Goal: Transaction & Acquisition: Purchase product/service

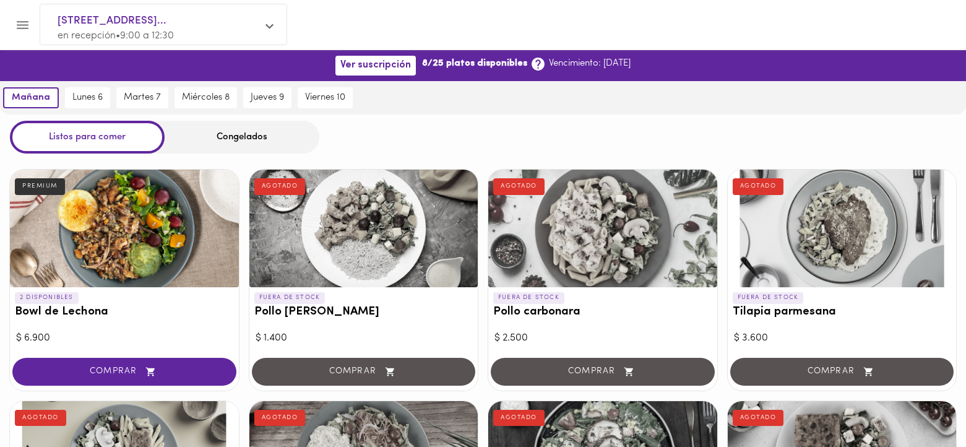
click at [235, 139] on div "Congelados" at bounding box center [242, 137] width 155 height 33
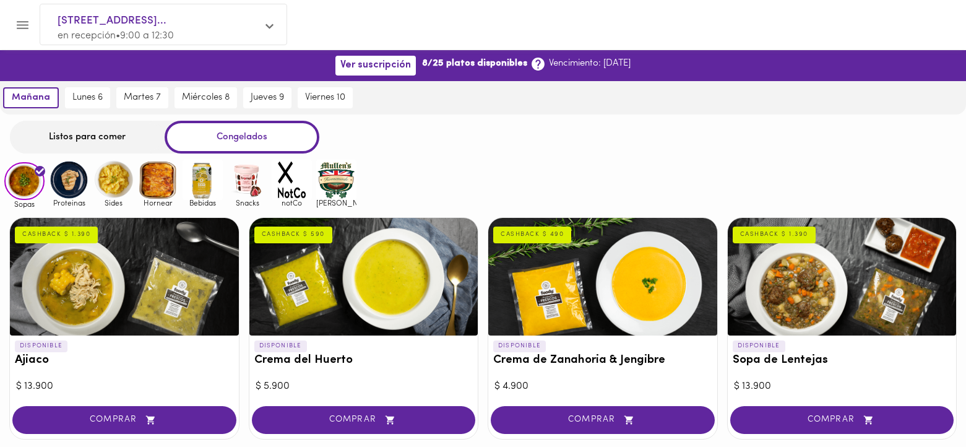
click at [235, 139] on div "Congelados" at bounding box center [242, 137] width 155 height 33
click at [66, 186] on img at bounding box center [69, 180] width 40 height 40
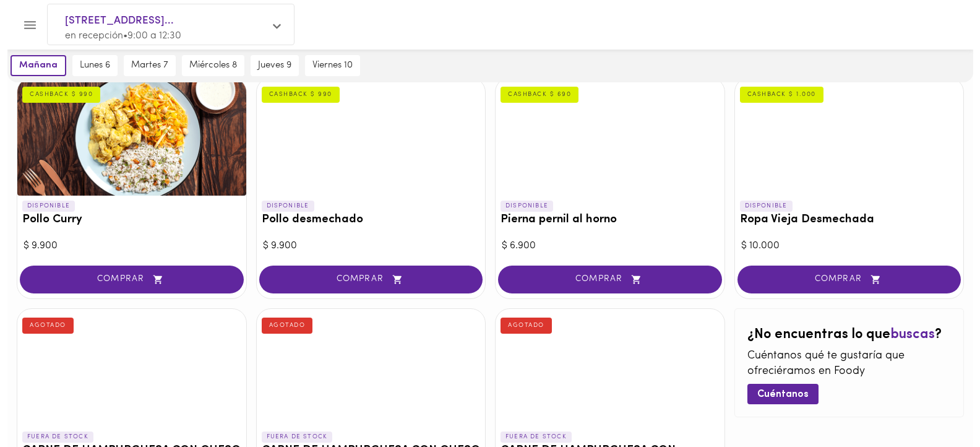
scroll to position [278, 0]
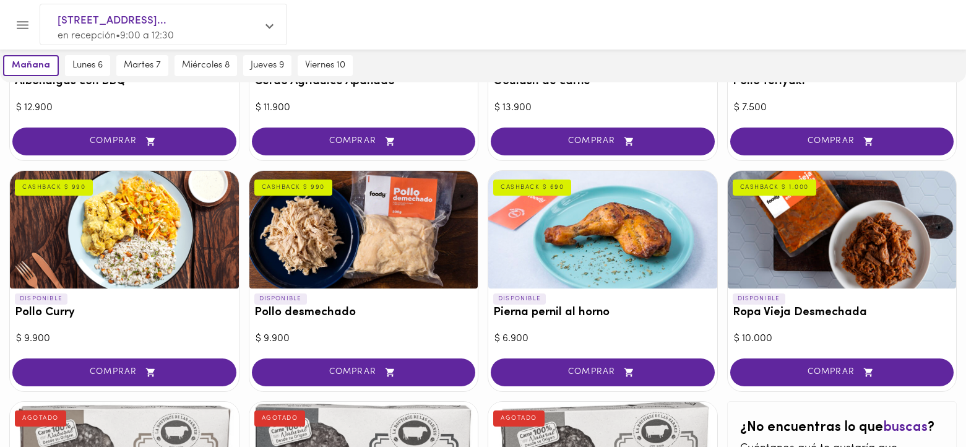
click at [116, 234] on div at bounding box center [124, 230] width 229 height 118
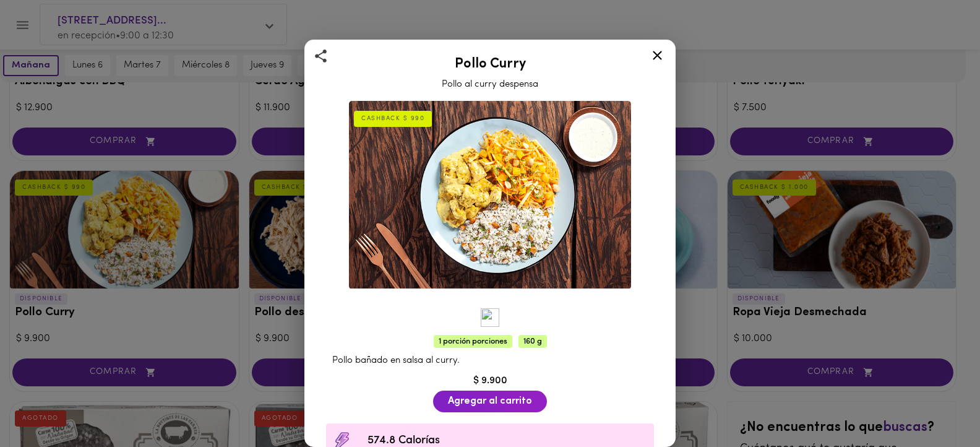
click at [663, 57] on icon at bounding box center [657, 55] width 15 height 15
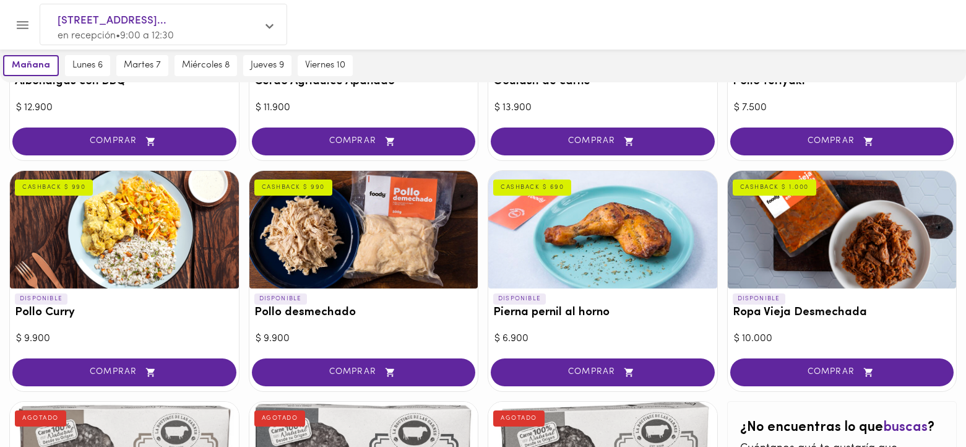
click at [580, 246] on div at bounding box center [602, 230] width 229 height 118
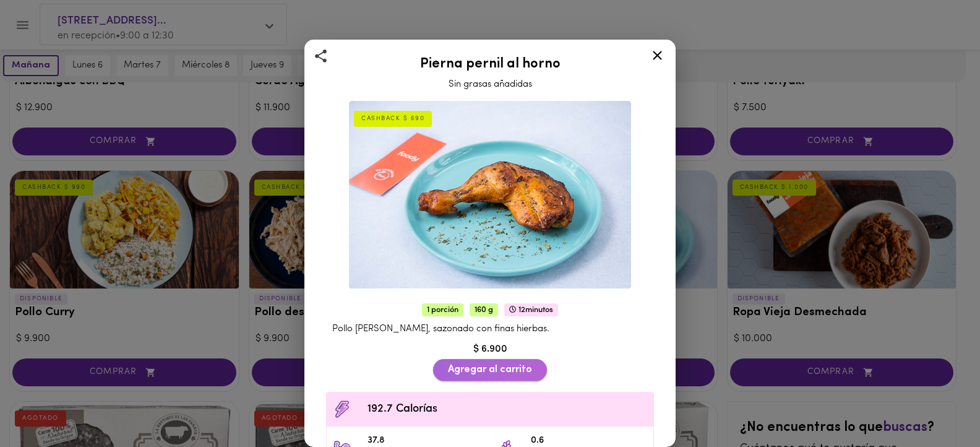
click at [472, 364] on span "Agregar al carrito" at bounding box center [490, 370] width 84 height 12
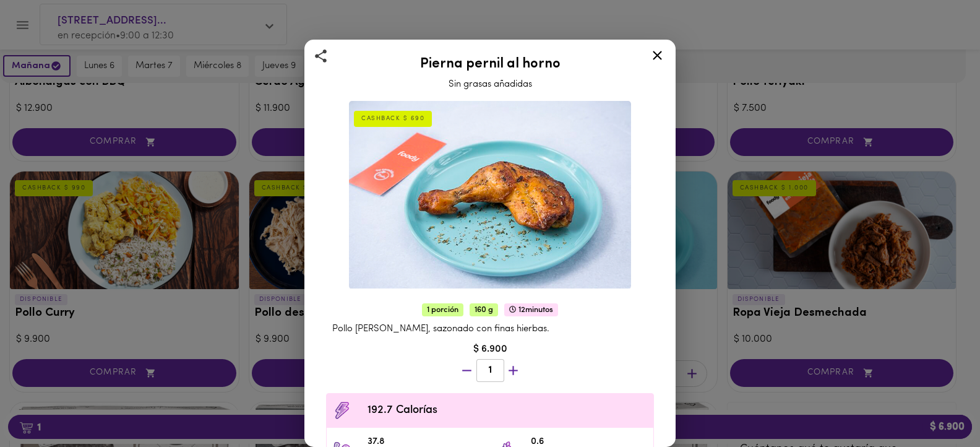
scroll to position [279, 0]
click at [261, 429] on div "Pierna pernil al horno Sin grasas añadidas CASHBACK $ 690 1 porción 160 g 12 mi…" at bounding box center [490, 223] width 980 height 447
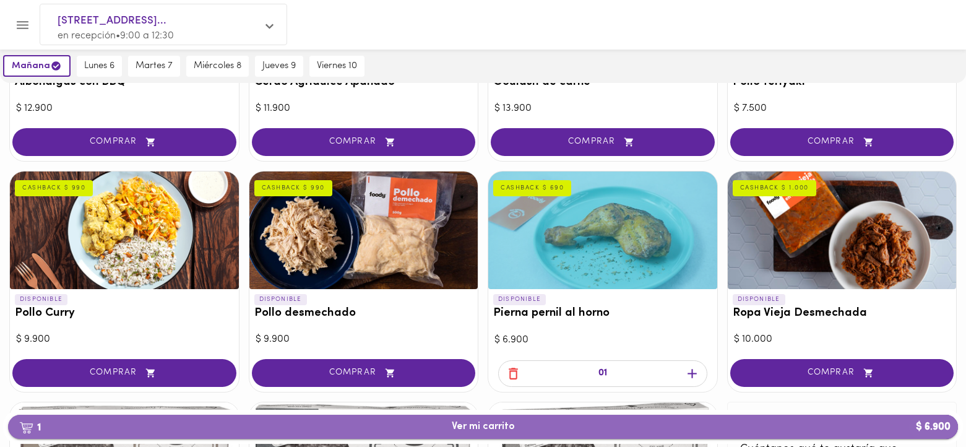
click at [463, 429] on span "1 Ver mi carrito $ 6.900" at bounding box center [483, 427] width 63 height 12
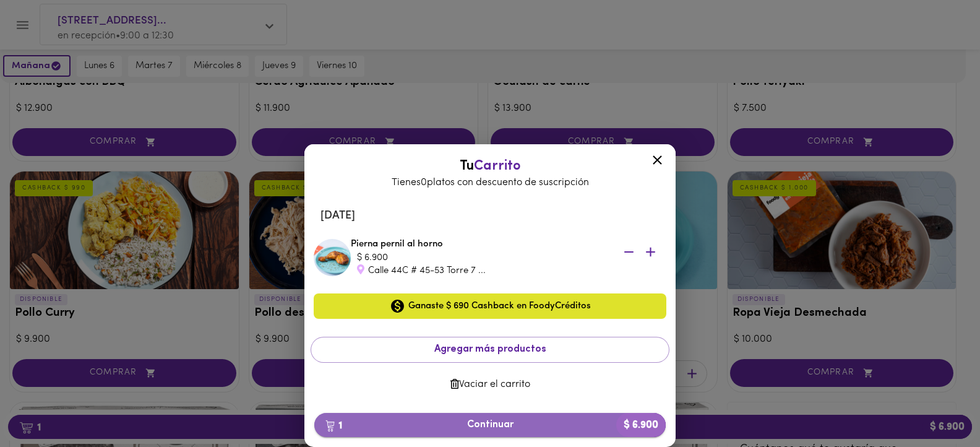
click at [474, 427] on span "1 Continuar $ 6.900" at bounding box center [490, 425] width 332 height 12
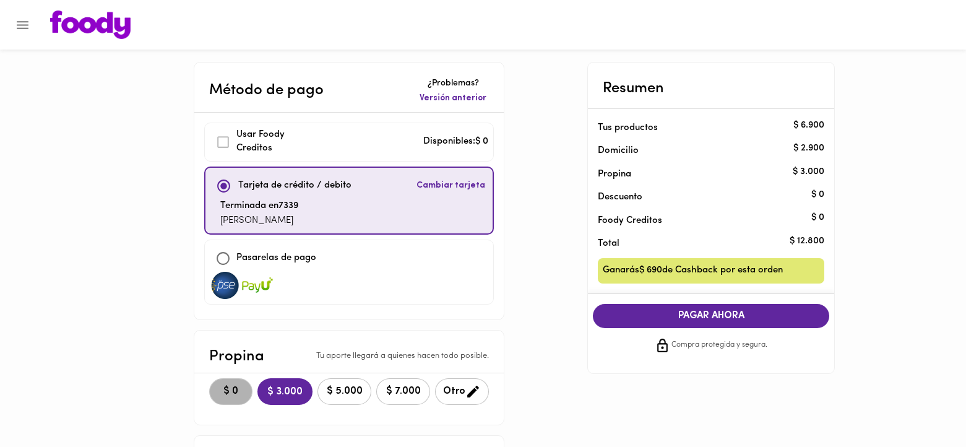
click at [243, 399] on button "$ 0" at bounding box center [230, 391] width 43 height 27
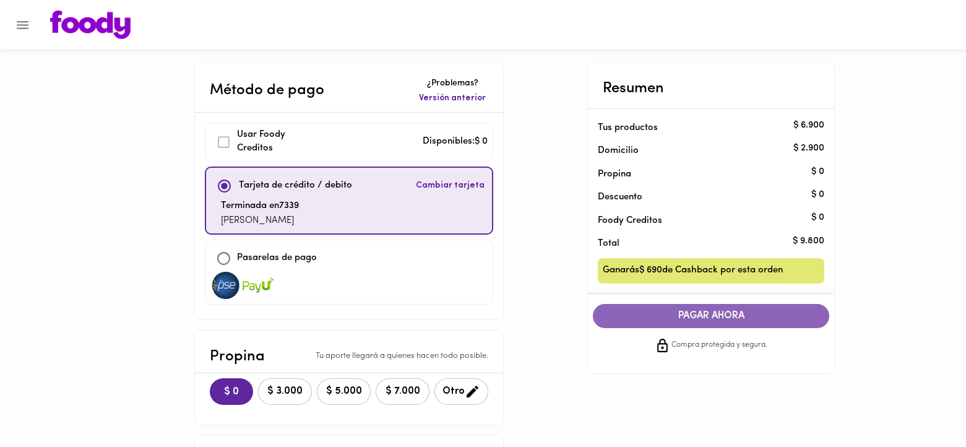
click at [715, 315] on span "PAGAR AHORA" at bounding box center [711, 316] width 212 height 12
